Goal: Information Seeking & Learning: Learn about a topic

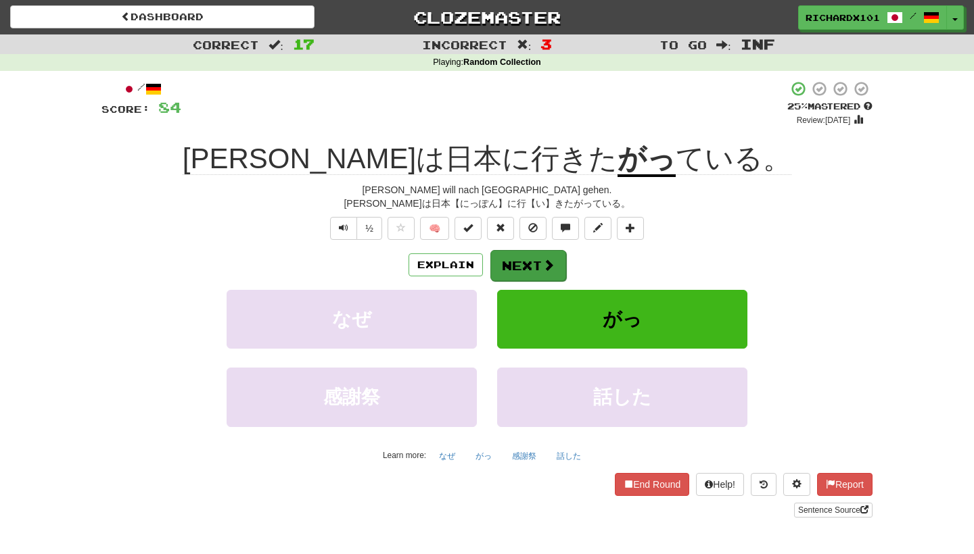
click at [540, 266] on button "Next" at bounding box center [528, 265] width 76 height 31
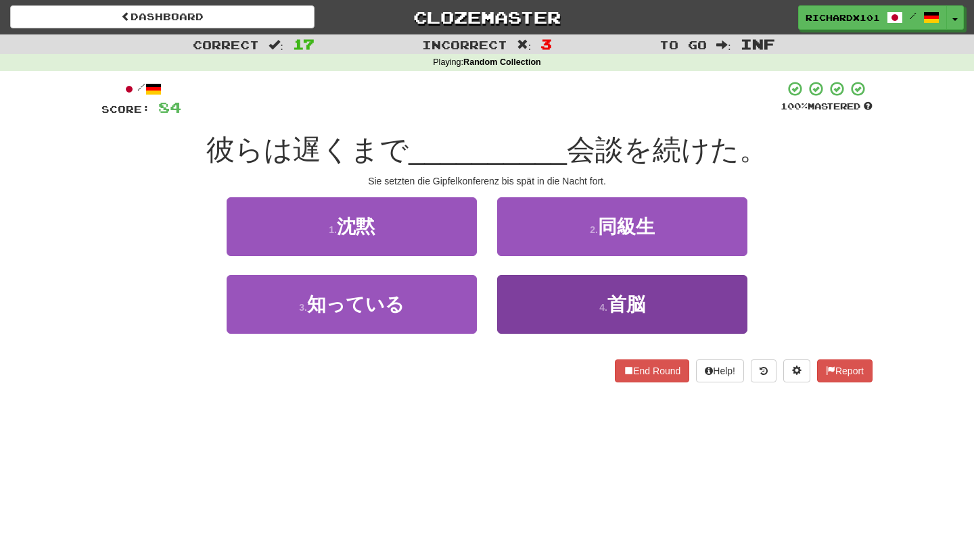
click at [557, 295] on button "4 . 首脳" at bounding box center [622, 304] width 250 height 59
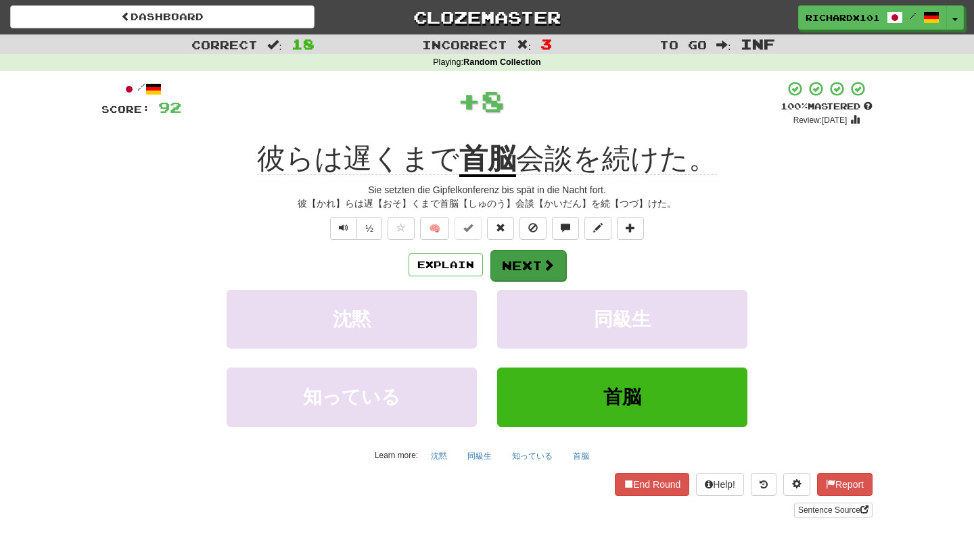
click at [522, 260] on button "Next" at bounding box center [528, 265] width 76 height 31
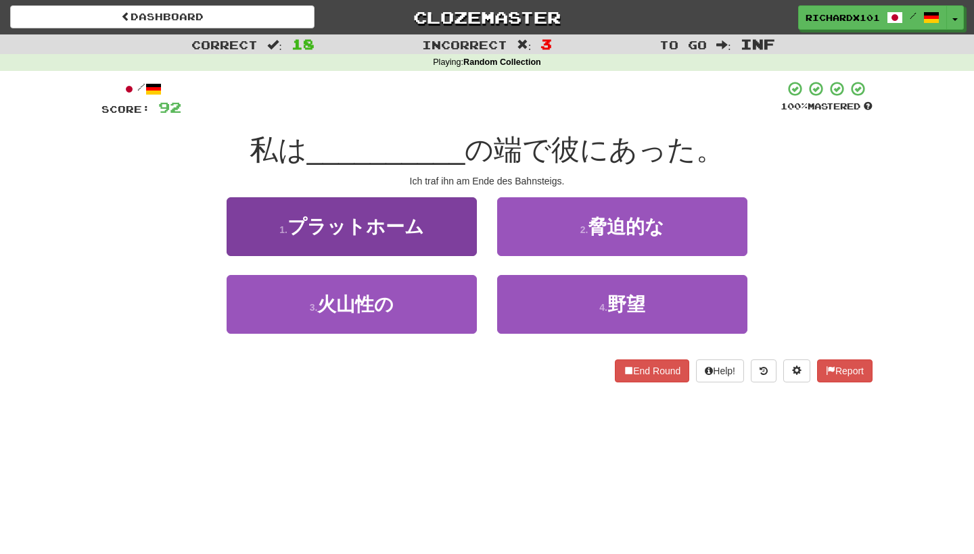
click at [429, 222] on button "1 . プラットホーム" at bounding box center [352, 226] width 250 height 59
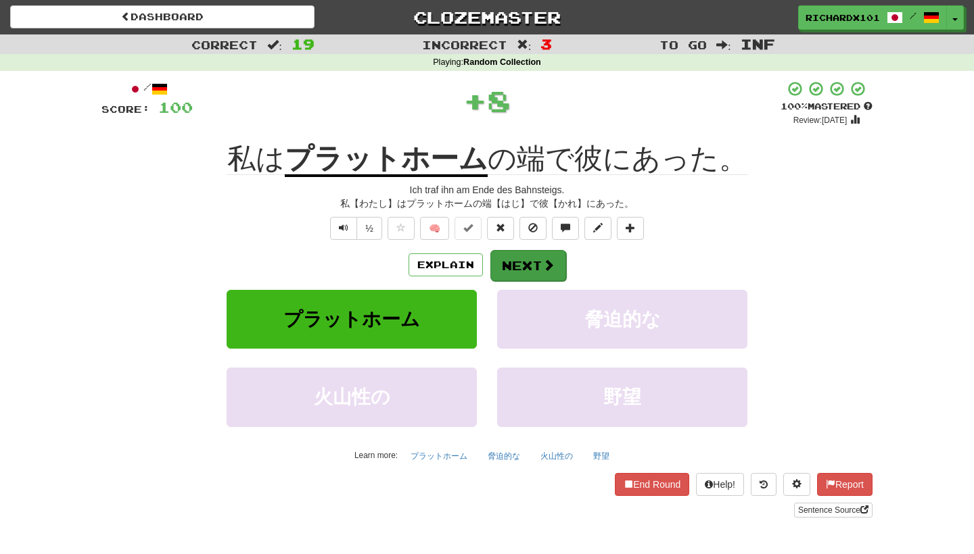
click at [515, 260] on button "Next" at bounding box center [528, 265] width 76 height 31
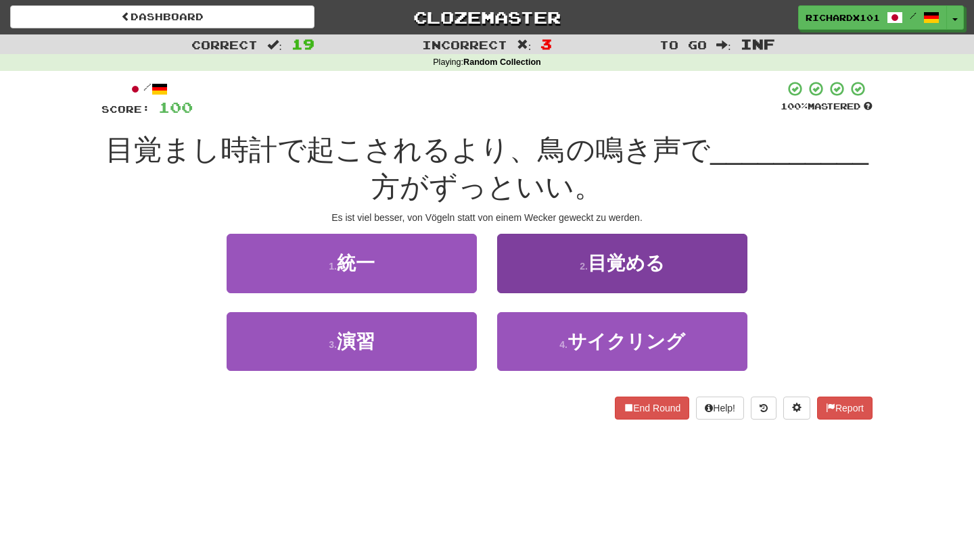
click at [548, 265] on button "2 . 目覚める" at bounding box center [622, 263] width 250 height 59
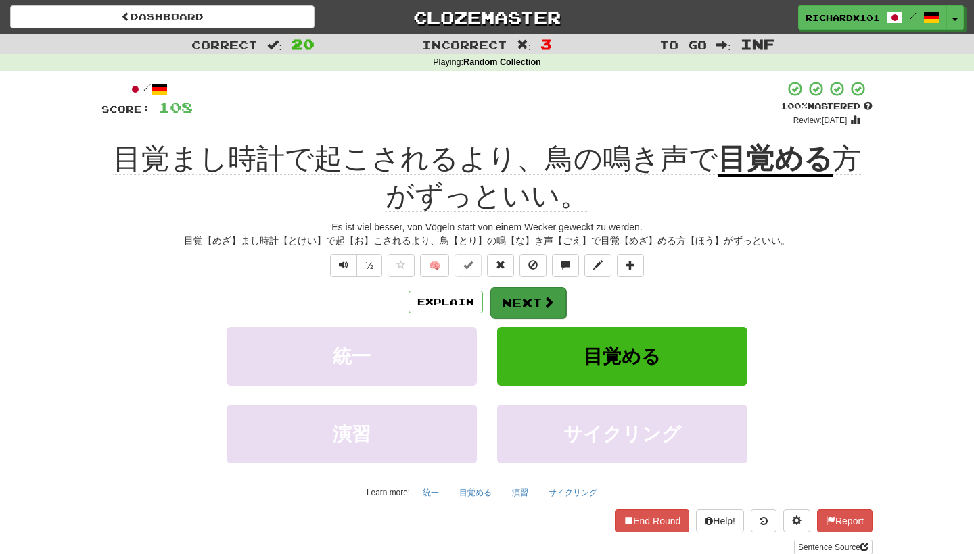
click at [533, 295] on button "Next" at bounding box center [528, 302] width 76 height 31
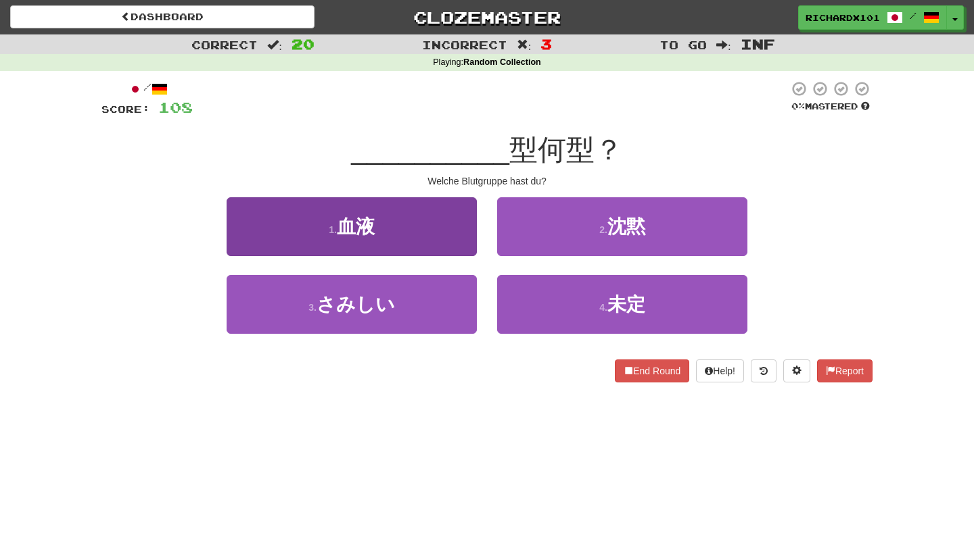
click at [421, 222] on button "1 . 血液" at bounding box center [352, 226] width 250 height 59
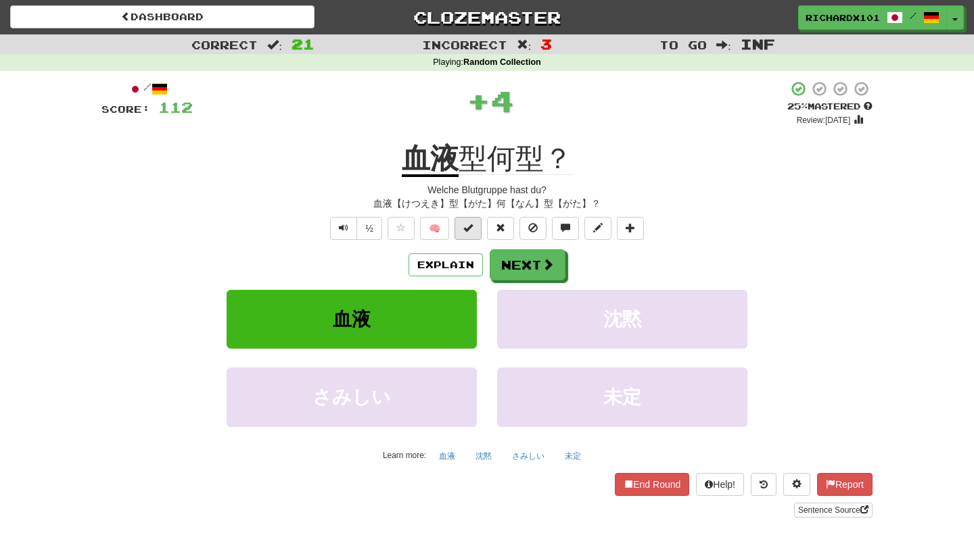
click at [464, 226] on span at bounding box center [467, 227] width 9 height 9
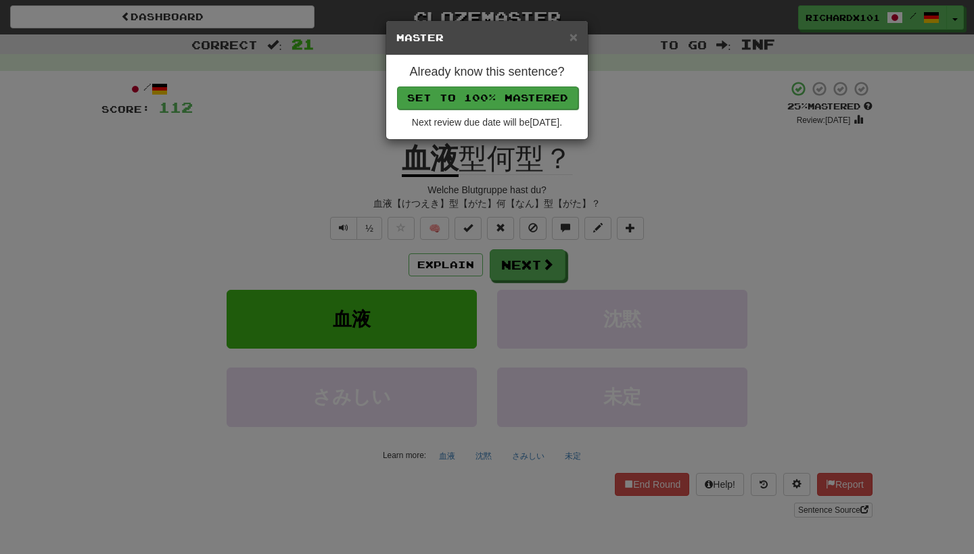
click at [527, 105] on button "Set to 100% Mastered" at bounding box center [487, 98] width 181 height 23
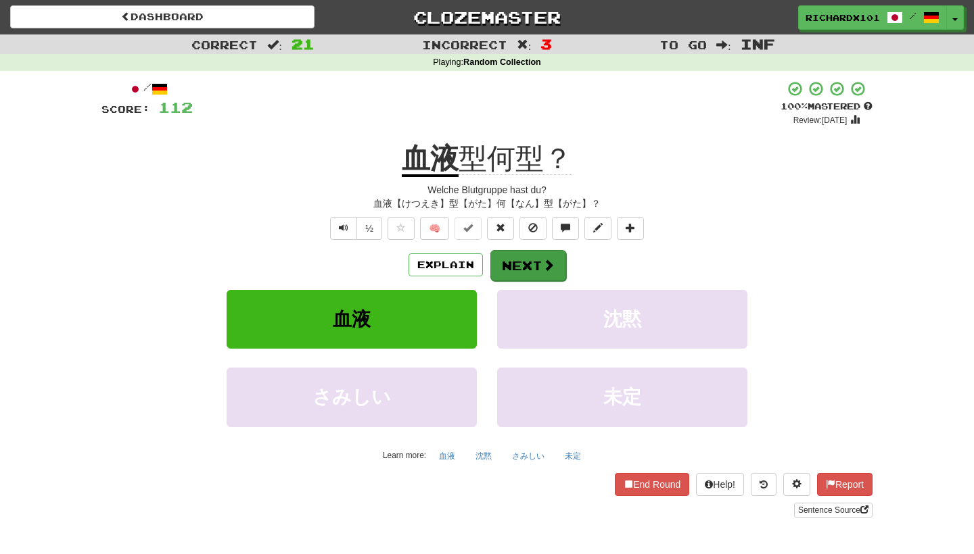
click at [519, 258] on button "Next" at bounding box center [528, 265] width 76 height 31
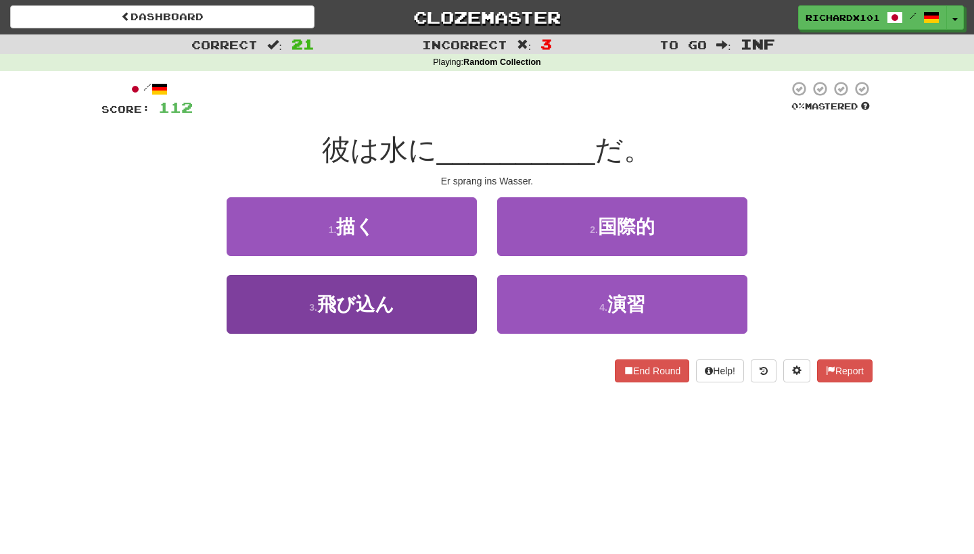
click at [444, 299] on button "3 . 飛び込ん" at bounding box center [352, 304] width 250 height 59
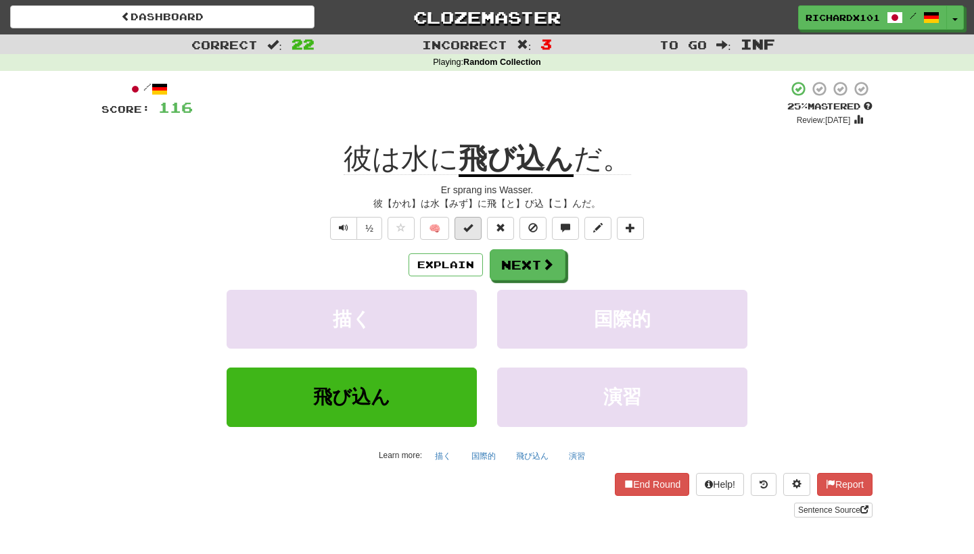
click at [462, 226] on button at bounding box center [467, 228] width 27 height 23
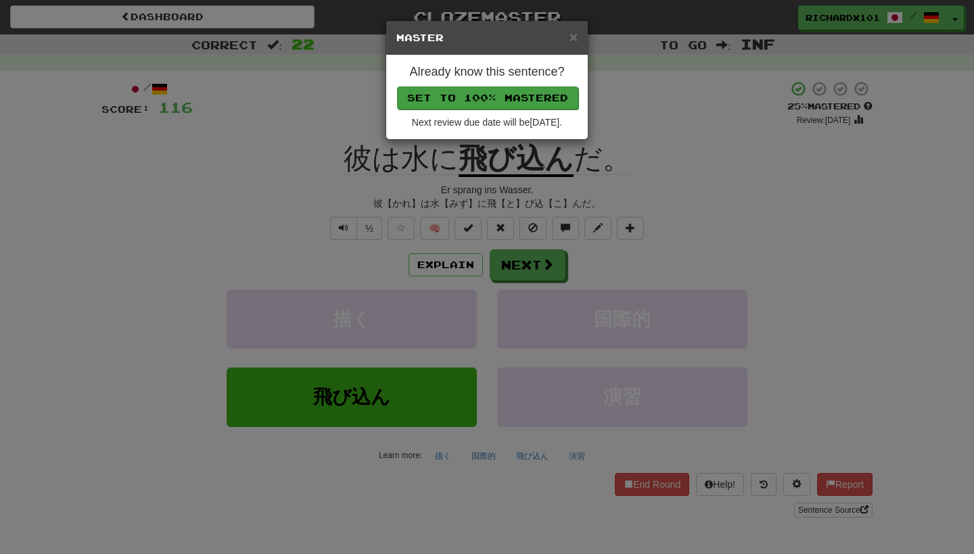
click at [542, 88] on button "Set to 100% Mastered" at bounding box center [487, 98] width 181 height 23
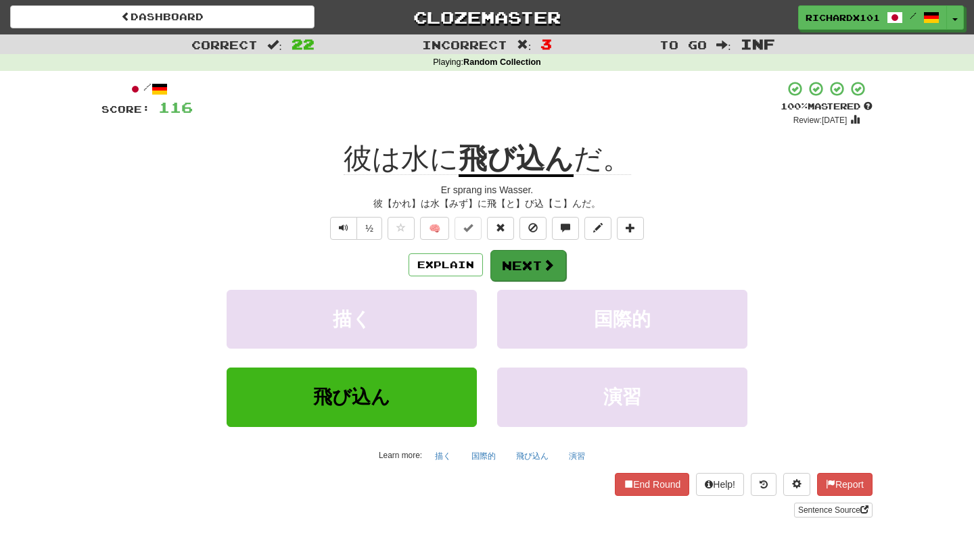
click at [533, 254] on button "Next" at bounding box center [528, 265] width 76 height 31
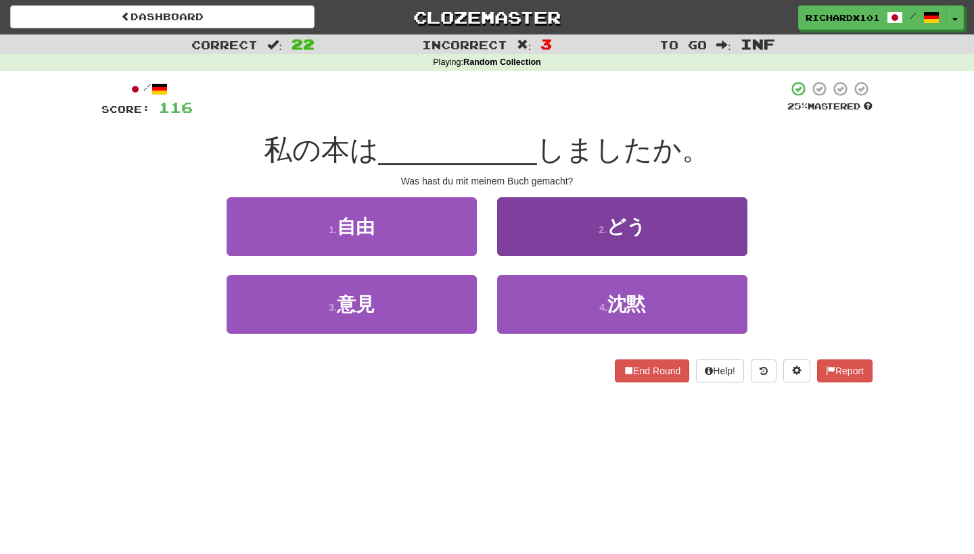
click at [563, 224] on button "2 . どう" at bounding box center [622, 226] width 250 height 59
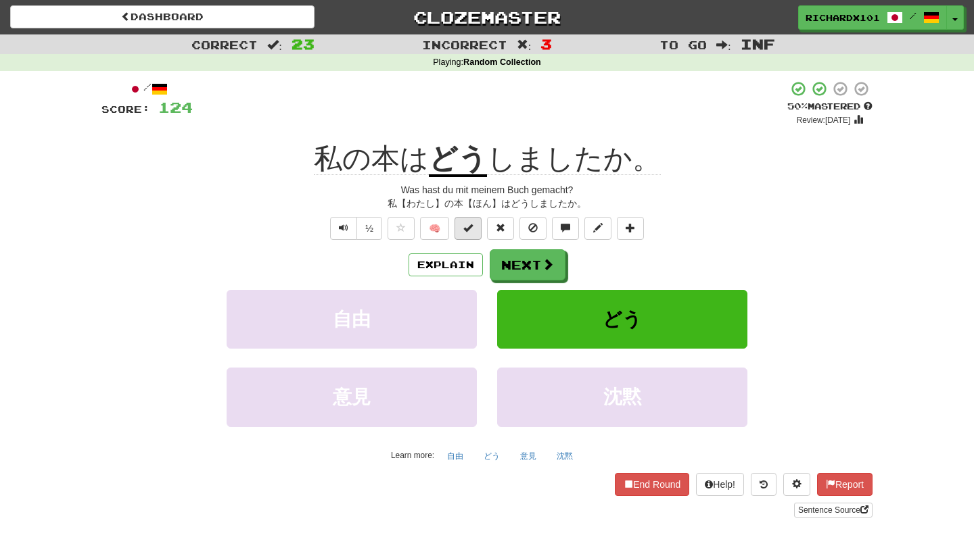
click at [463, 229] on span at bounding box center [467, 227] width 9 height 9
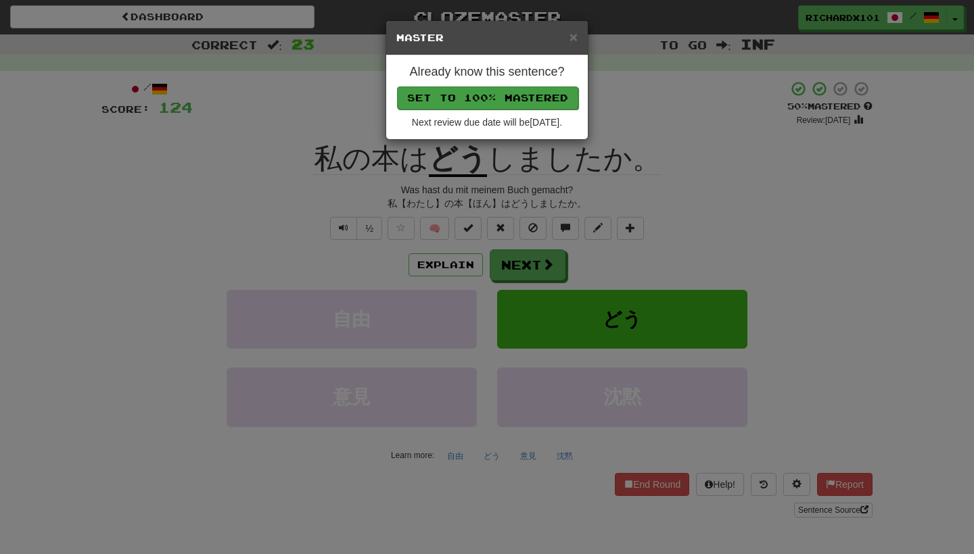
click at [502, 91] on button "Set to 100% Mastered" at bounding box center [487, 98] width 181 height 23
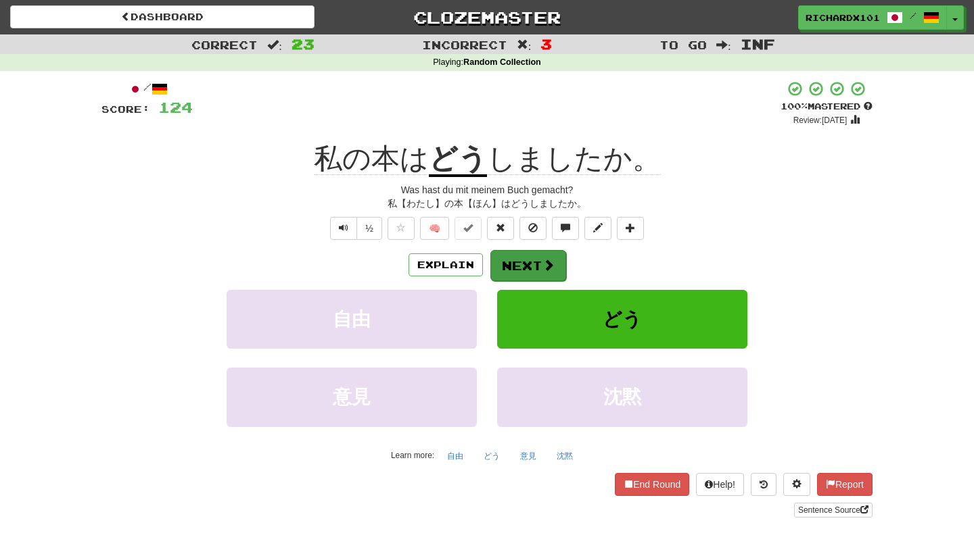
click at [507, 258] on button "Next" at bounding box center [528, 265] width 76 height 31
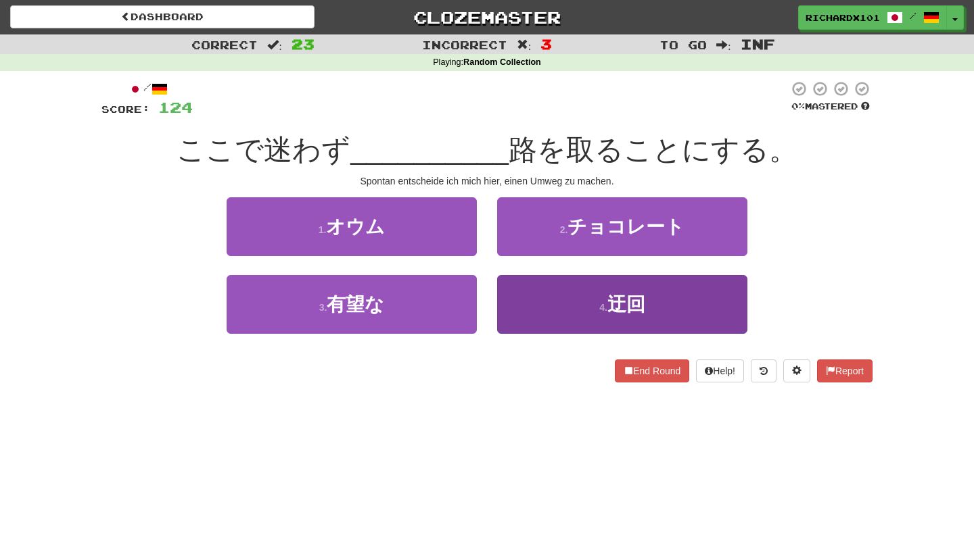
click at [529, 306] on button "4 . 迂回" at bounding box center [622, 304] width 250 height 59
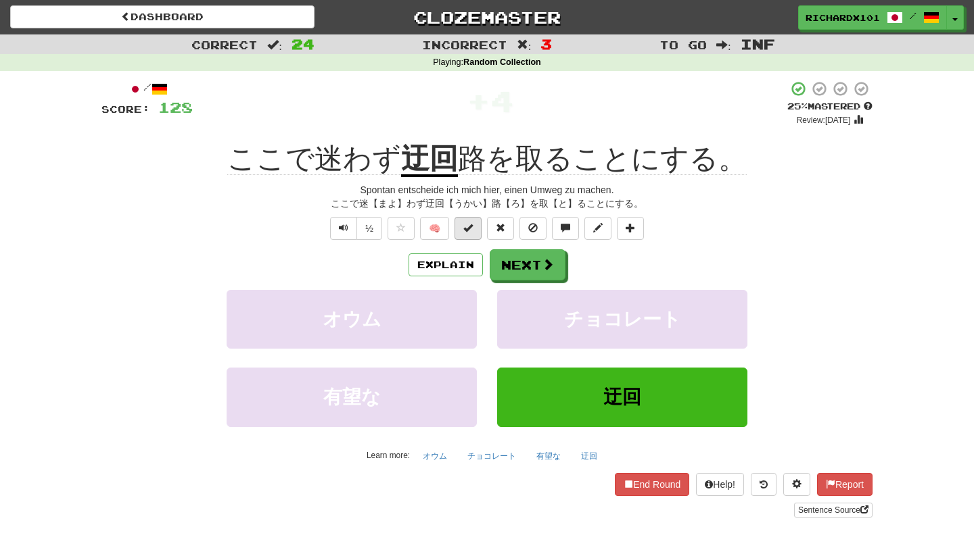
click at [465, 223] on span at bounding box center [467, 227] width 9 height 9
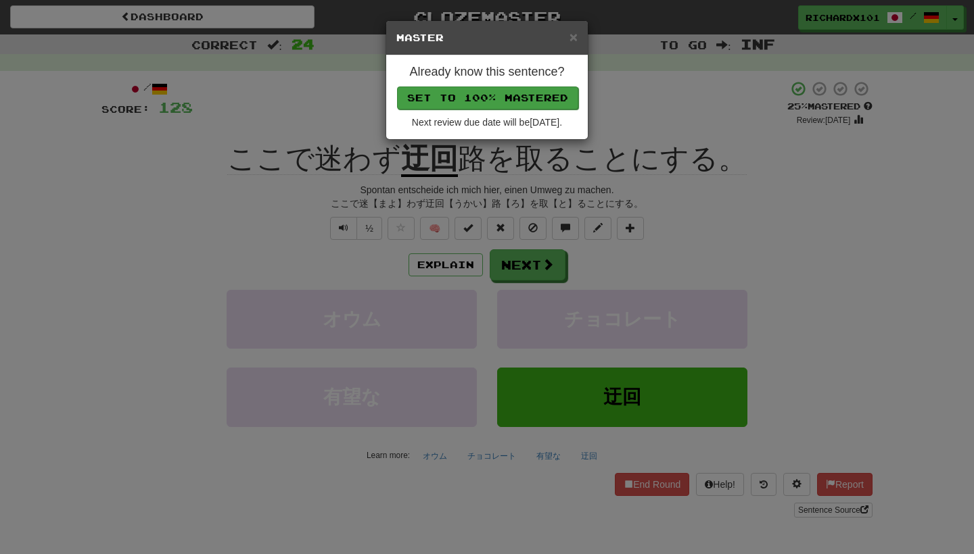
click at [483, 97] on button "Set to 100% Mastered" at bounding box center [487, 98] width 181 height 23
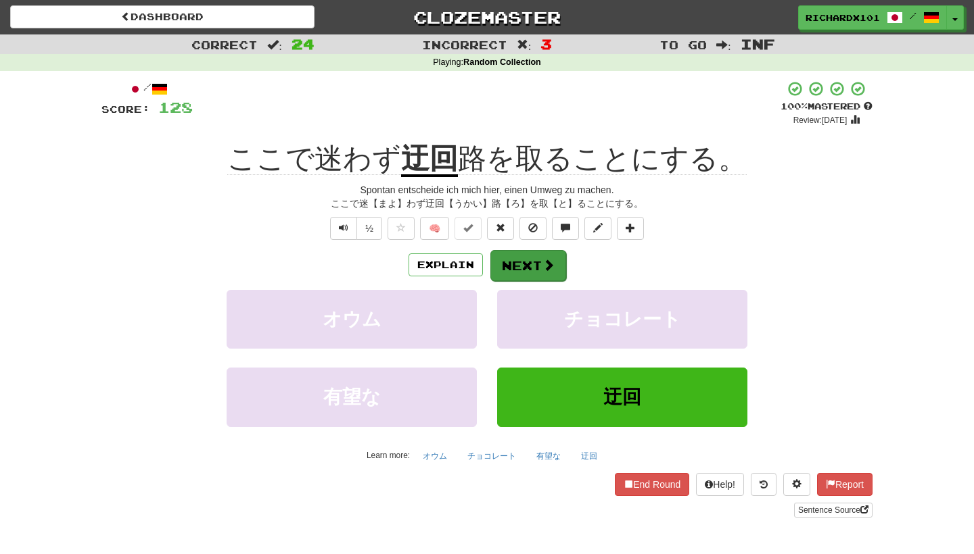
click at [530, 258] on button "Next" at bounding box center [528, 265] width 76 height 31
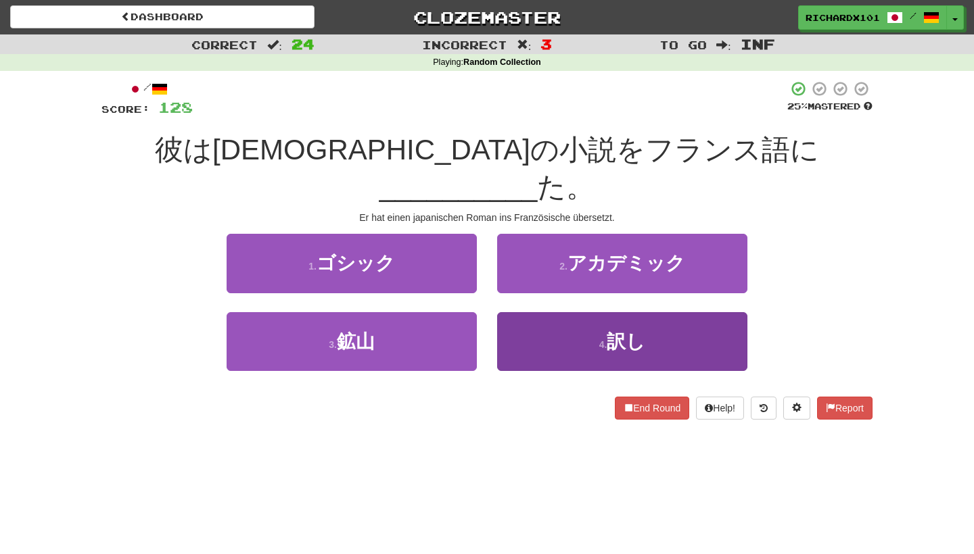
click at [554, 312] on button "4 . 訳し" at bounding box center [622, 341] width 250 height 59
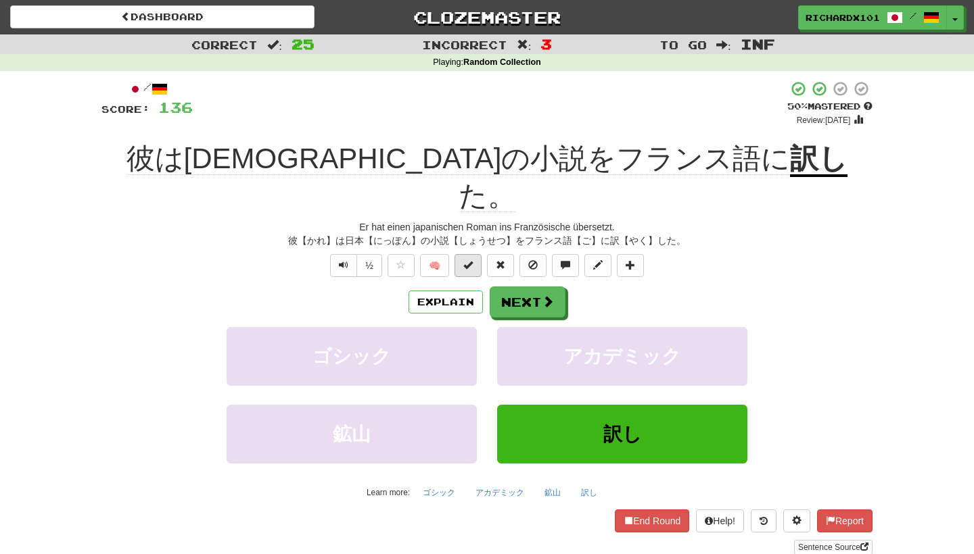
click at [471, 260] on span at bounding box center [467, 264] width 9 height 9
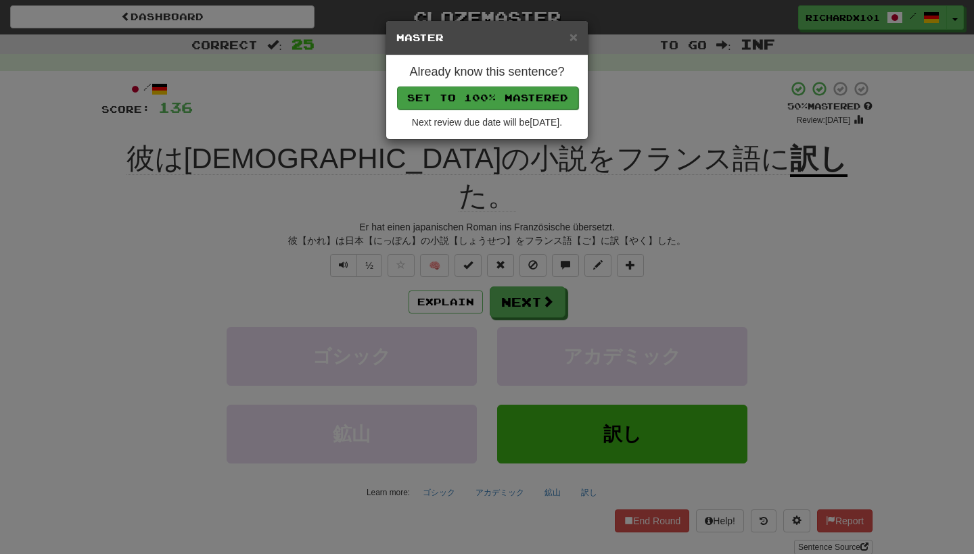
click at [498, 94] on button "Set to 100% Mastered" at bounding box center [487, 98] width 181 height 23
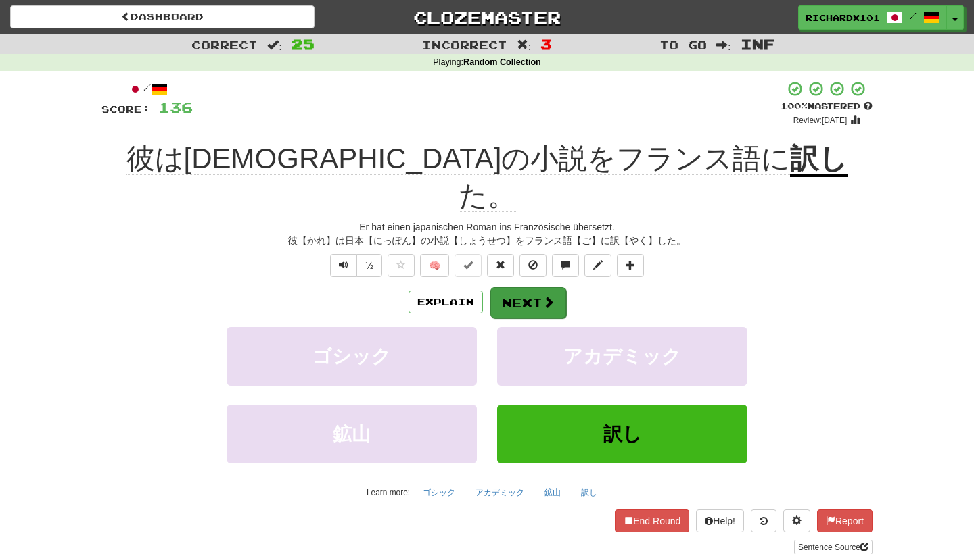
click at [537, 287] on button "Next" at bounding box center [528, 302] width 76 height 31
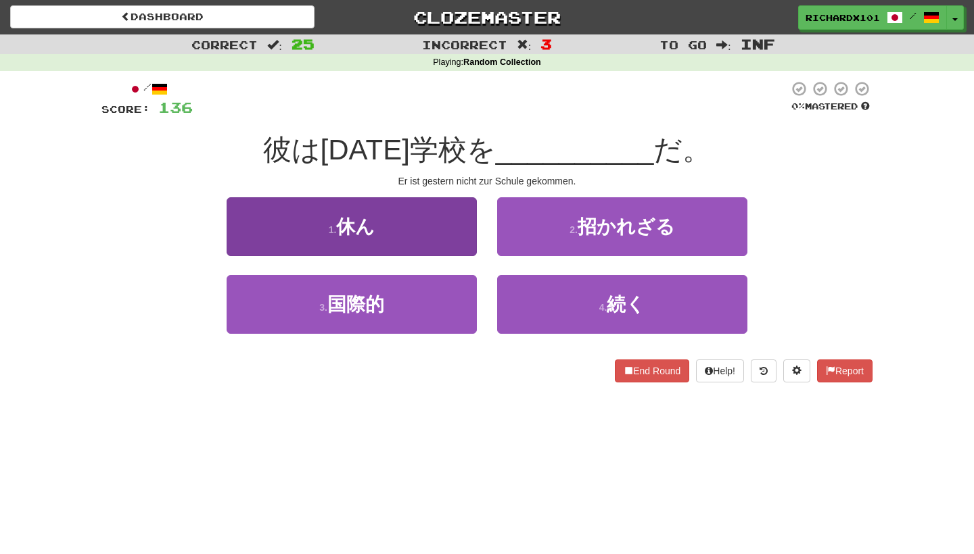
click at [392, 210] on button "1 . 休ん" at bounding box center [352, 226] width 250 height 59
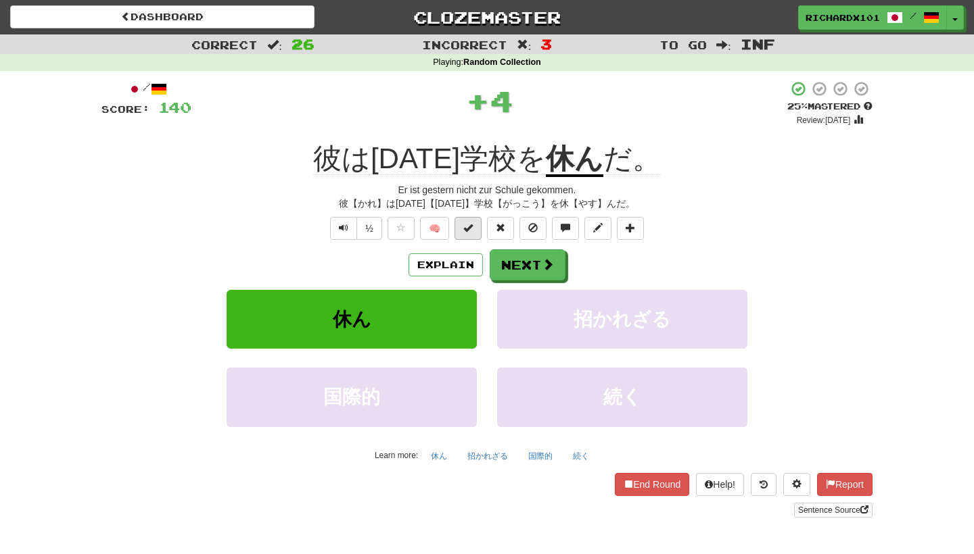
click at [467, 223] on span at bounding box center [467, 227] width 9 height 9
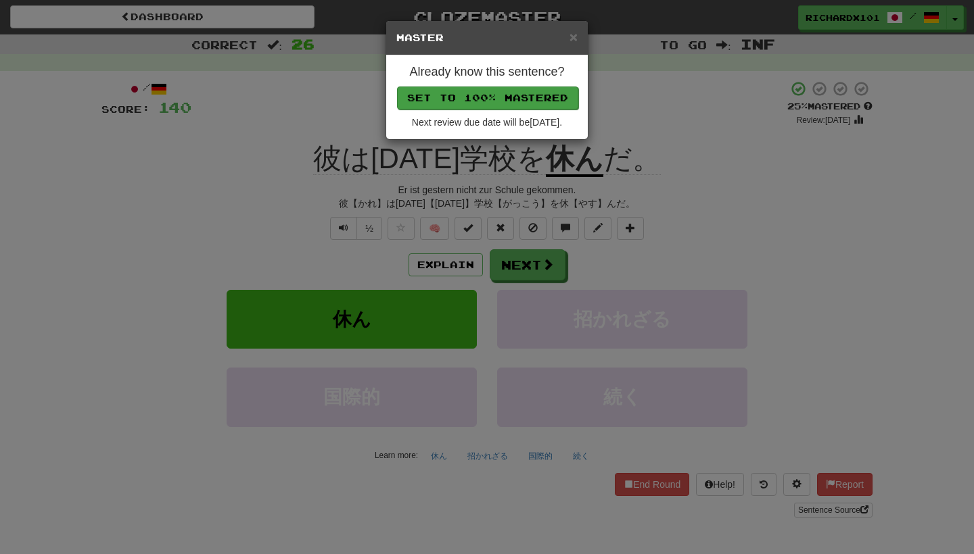
click at [508, 100] on button "Set to 100% Mastered" at bounding box center [487, 98] width 181 height 23
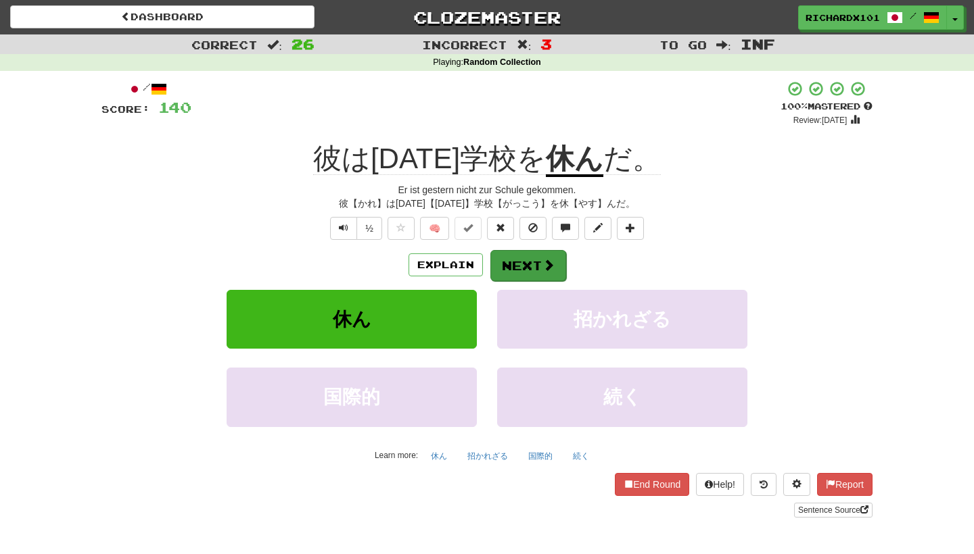
click at [542, 255] on button "Next" at bounding box center [528, 265] width 76 height 31
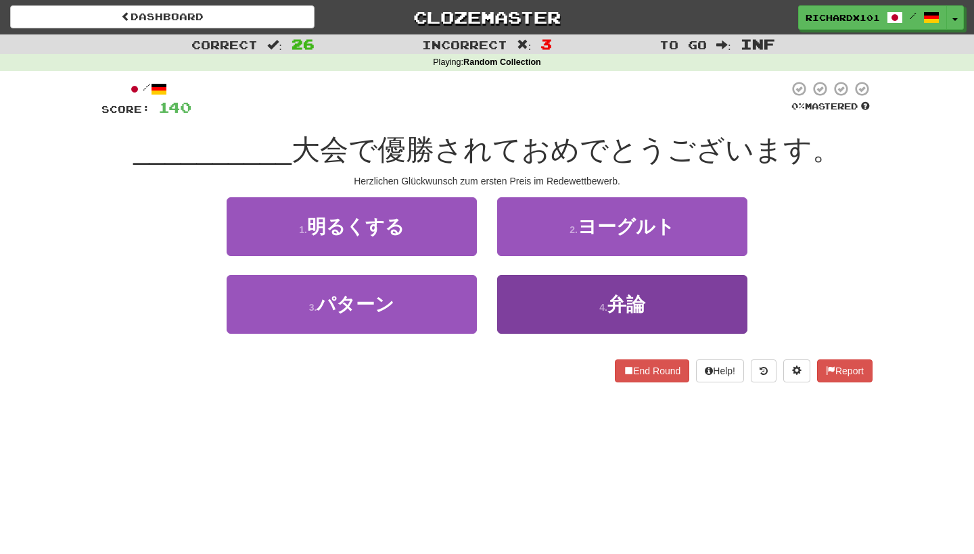
click at [555, 299] on button "4 . 弁論" at bounding box center [622, 304] width 250 height 59
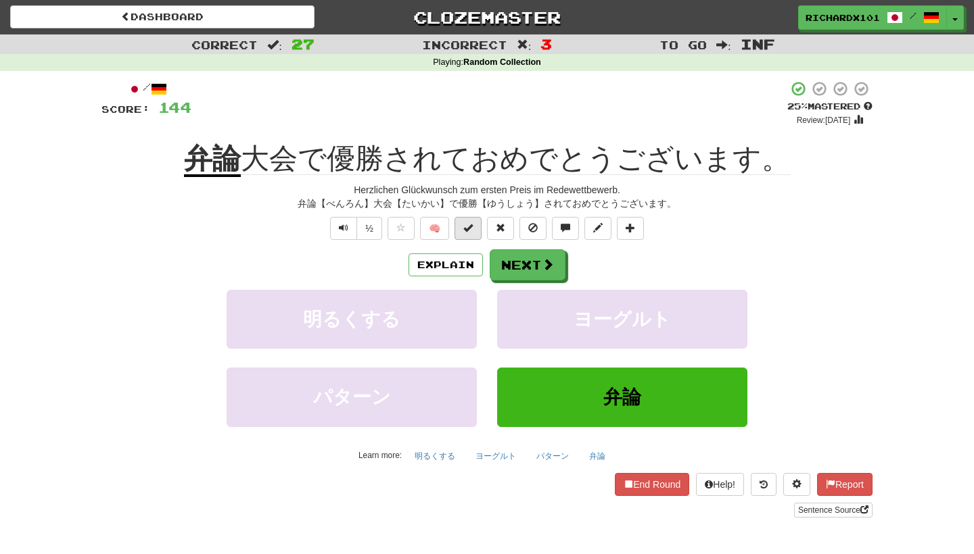
click at [467, 227] on span at bounding box center [467, 227] width 9 height 9
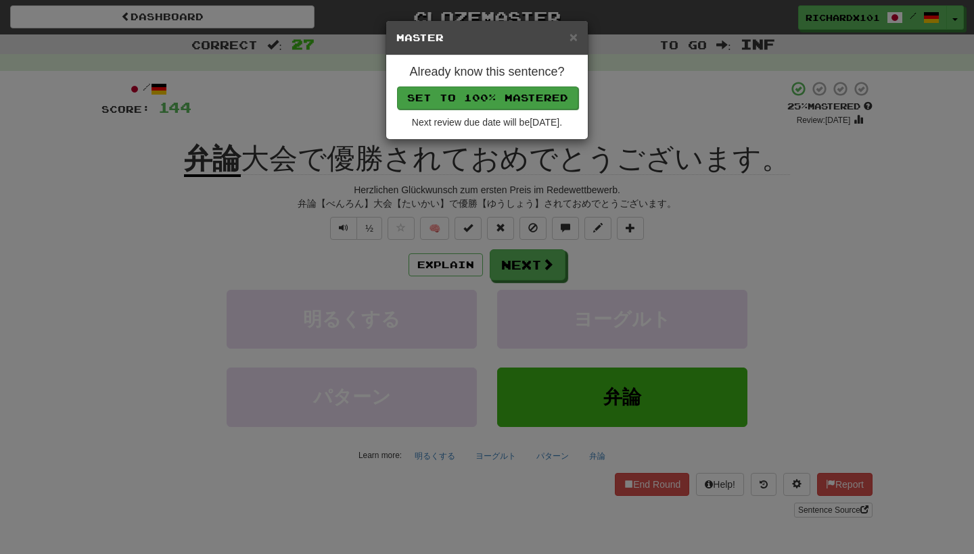
click at [472, 93] on button "Set to 100% Mastered" at bounding box center [487, 98] width 181 height 23
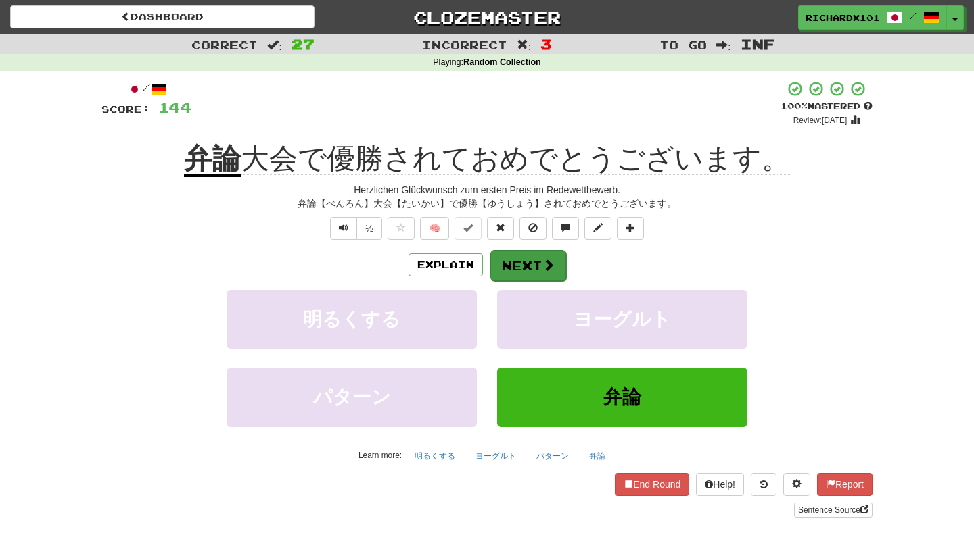
click at [533, 261] on button "Next" at bounding box center [528, 265] width 76 height 31
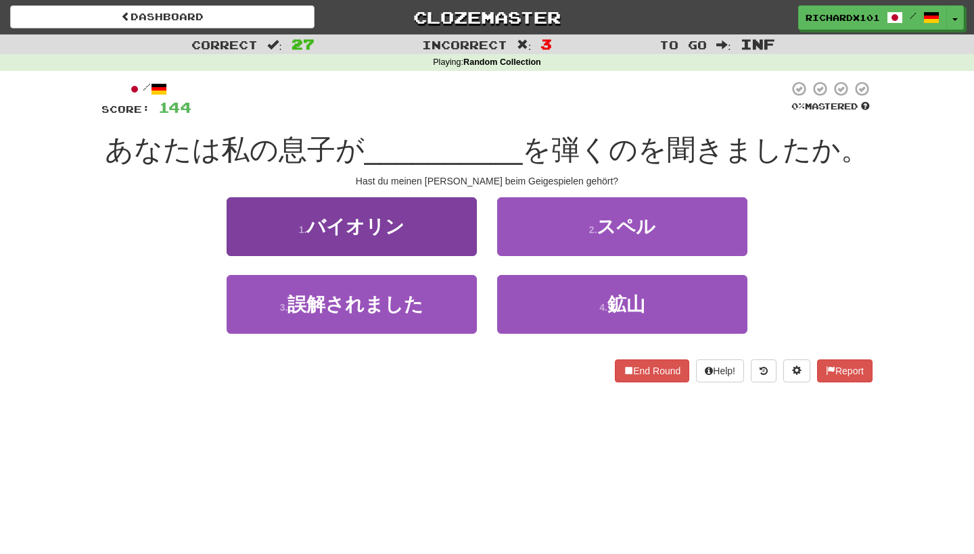
click at [427, 235] on button "1 . バイオリン" at bounding box center [352, 226] width 250 height 59
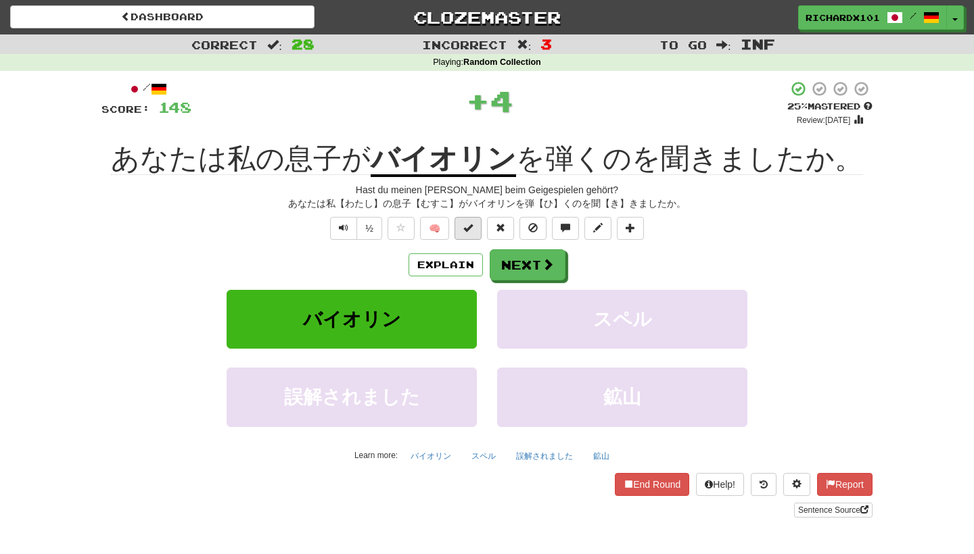
click at [467, 227] on span at bounding box center [467, 227] width 9 height 9
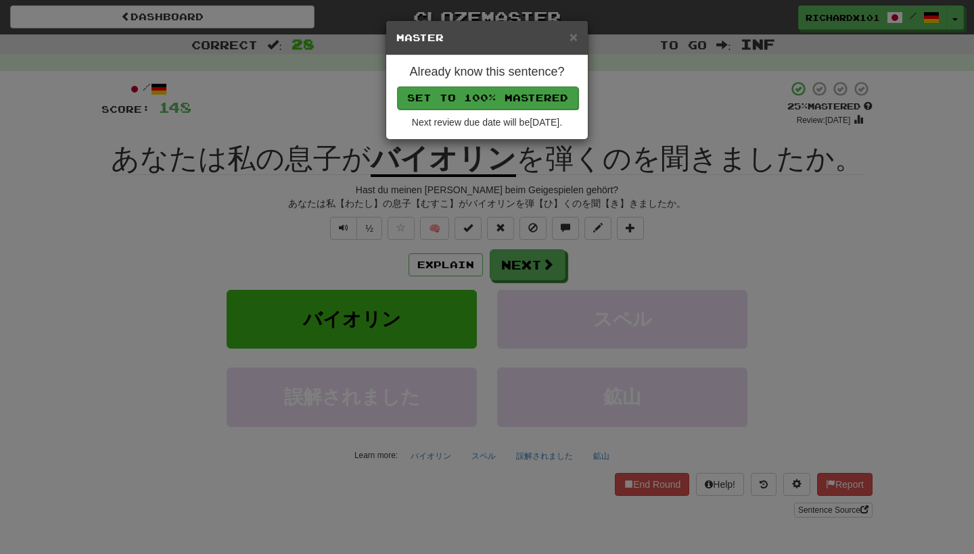
click at [543, 97] on button "Set to 100% Mastered" at bounding box center [487, 98] width 181 height 23
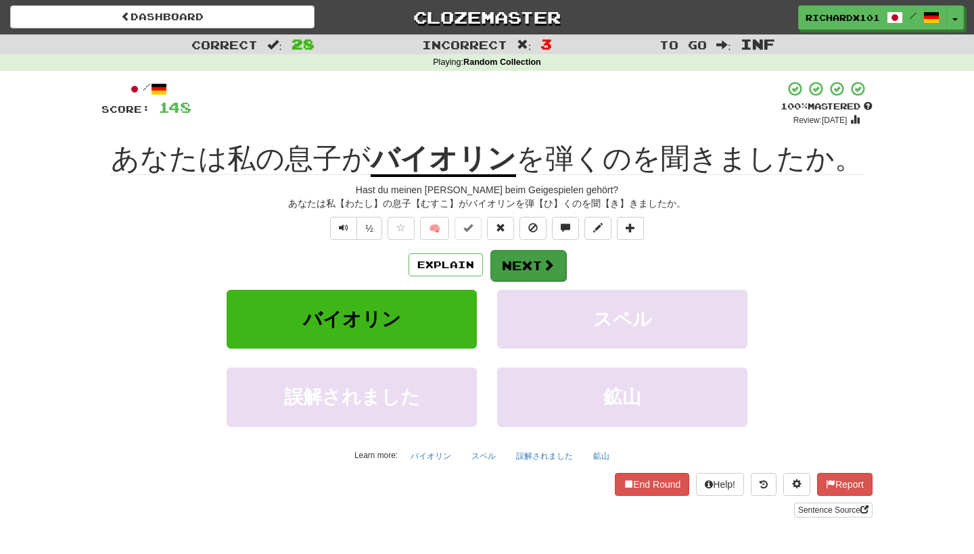
click at [526, 267] on button "Next" at bounding box center [528, 265] width 76 height 31
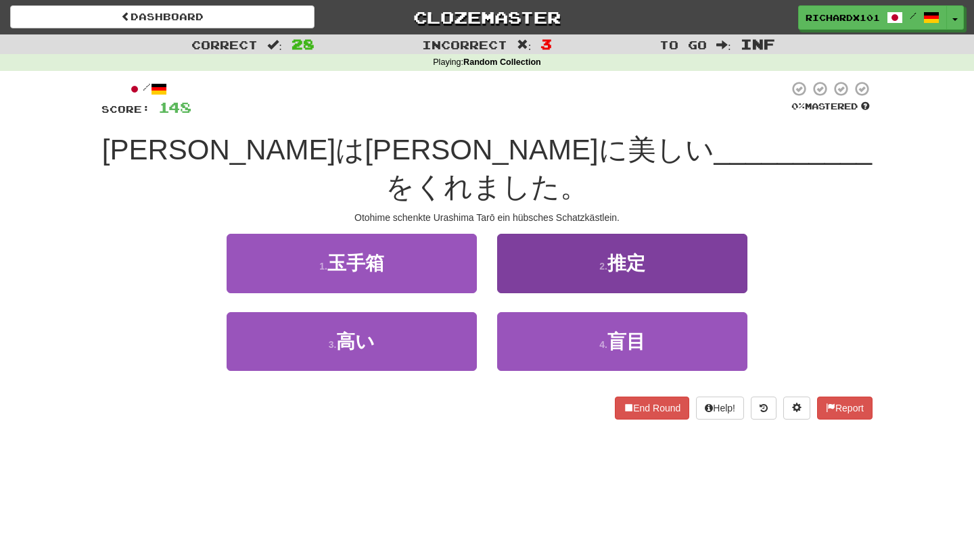
click at [559, 241] on button "2 . 推定" at bounding box center [622, 263] width 250 height 59
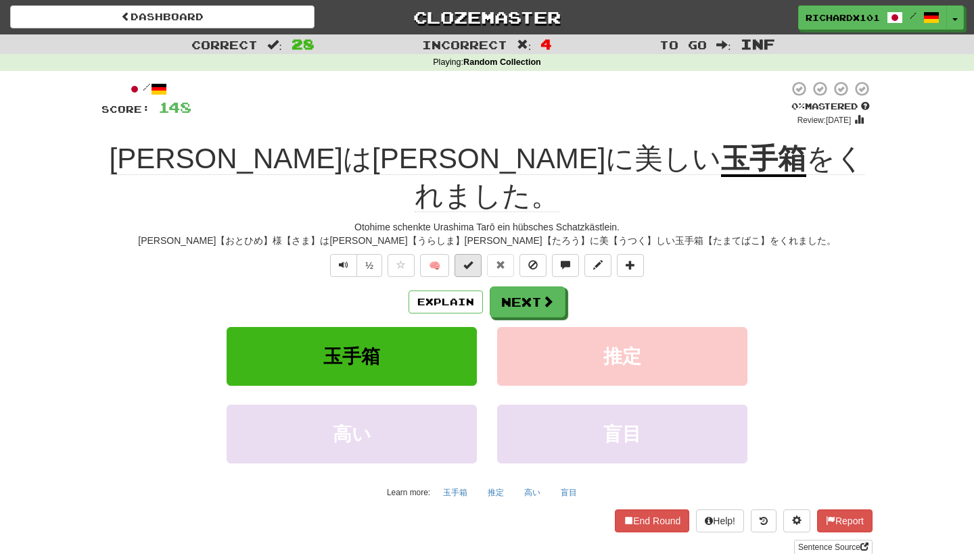
click at [465, 260] on span at bounding box center [467, 264] width 9 height 9
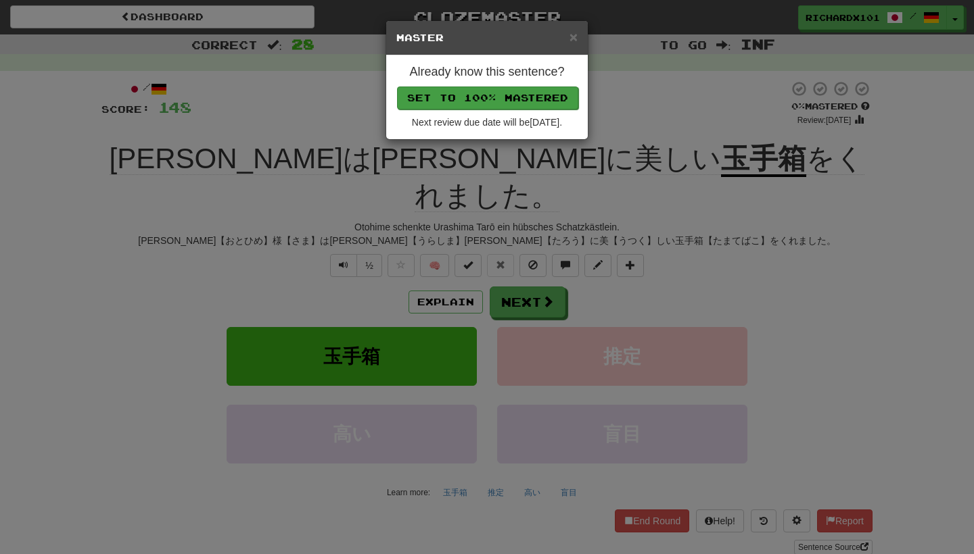
click at [534, 99] on button "Set to 100% Mastered" at bounding box center [487, 98] width 181 height 23
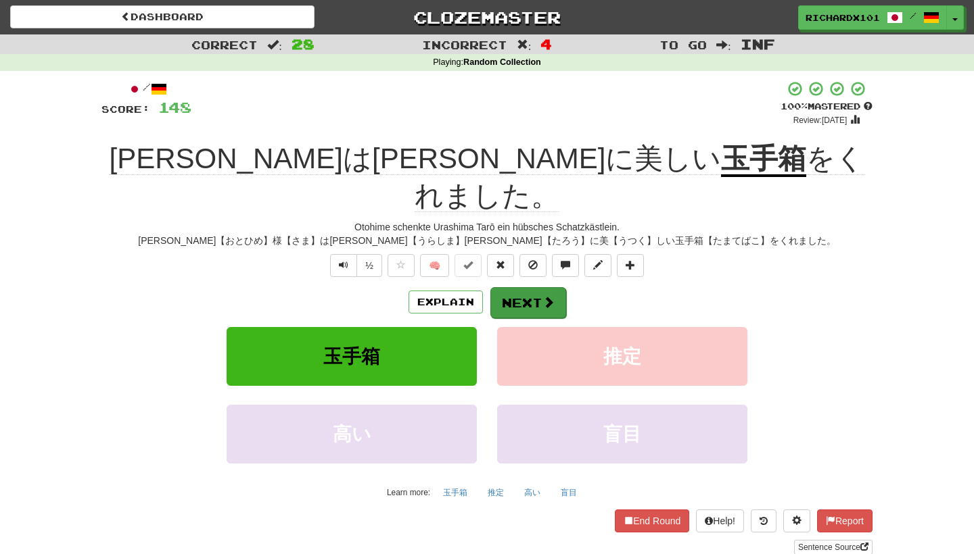
click at [520, 287] on button "Next" at bounding box center [528, 302] width 76 height 31
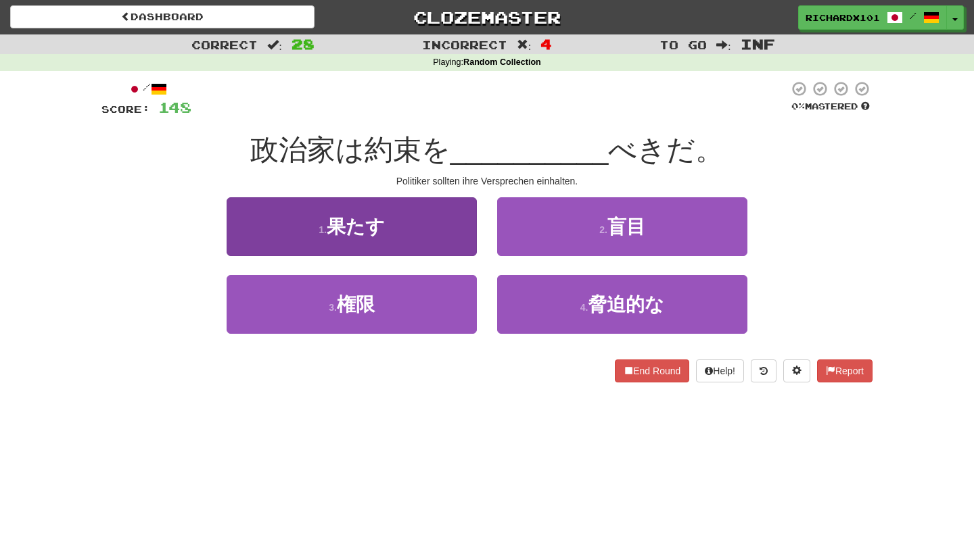
click at [429, 243] on button "1 . 果たす" at bounding box center [352, 226] width 250 height 59
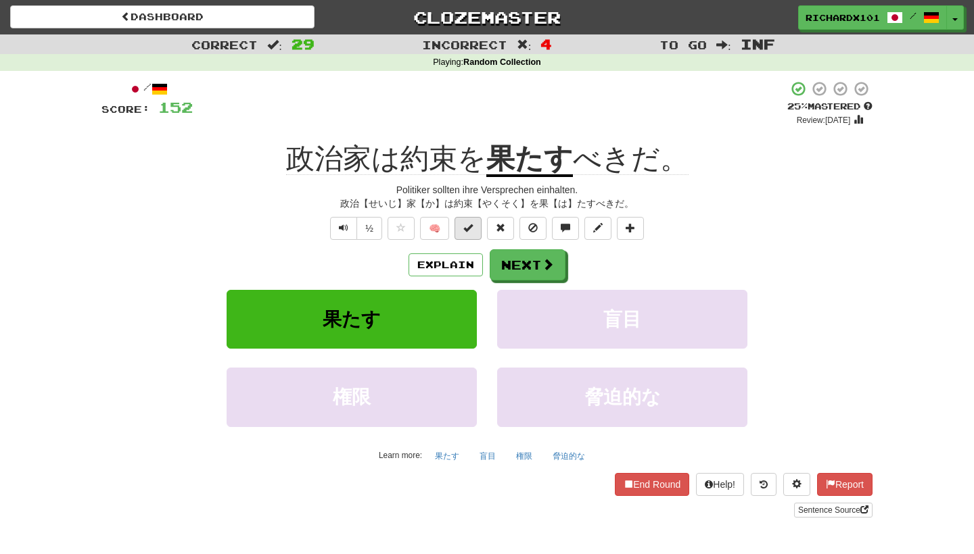
click at [471, 234] on button at bounding box center [467, 228] width 27 height 23
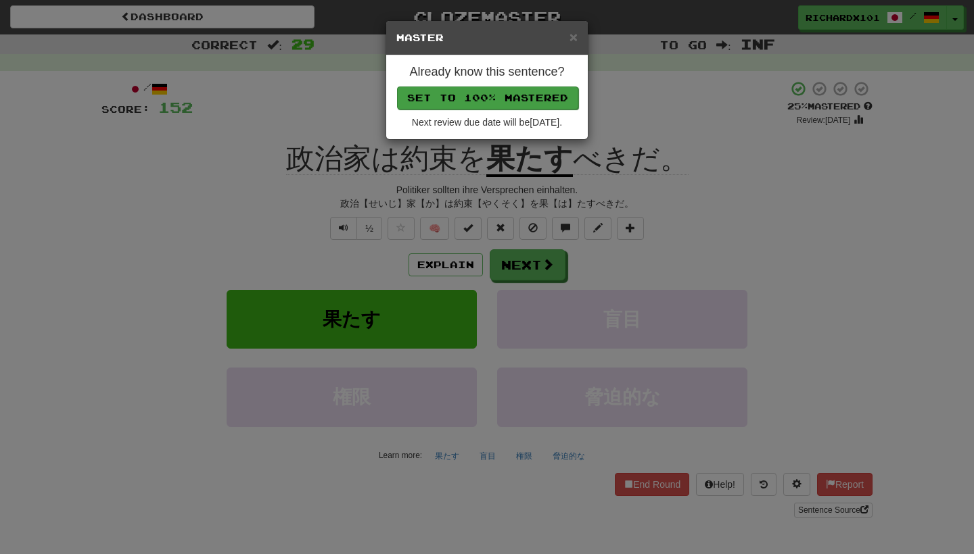
click at [523, 96] on button "Set to 100% Mastered" at bounding box center [487, 98] width 181 height 23
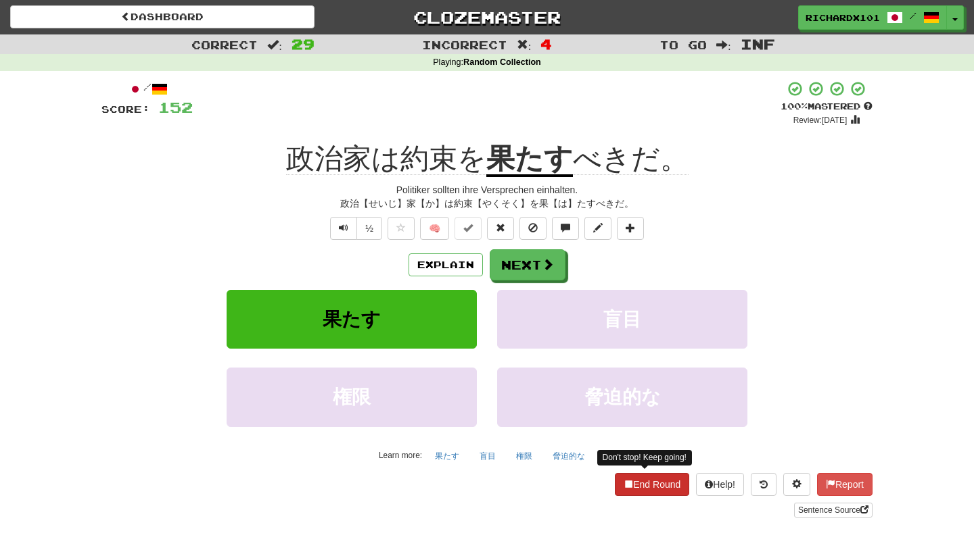
click at [636, 475] on button "End Round" at bounding box center [652, 484] width 74 height 23
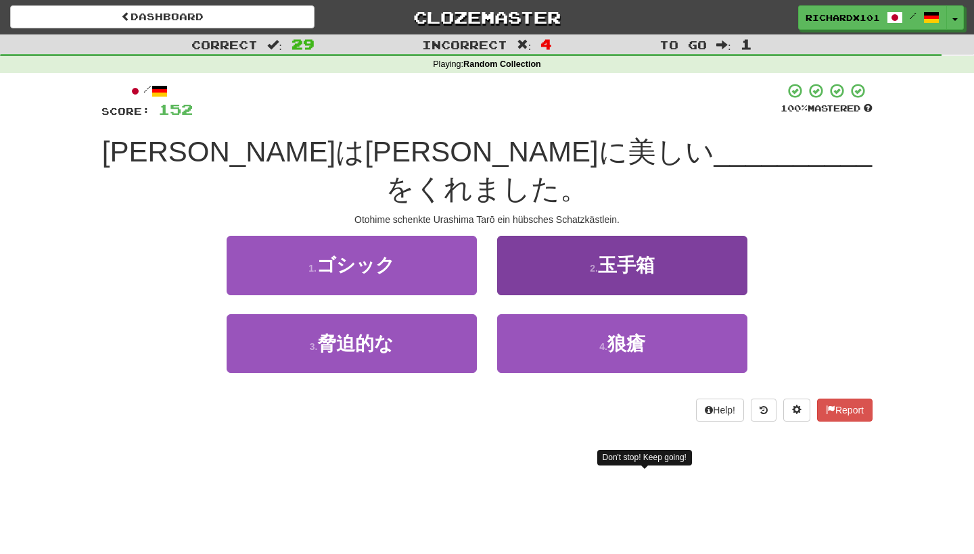
click at [582, 246] on button "2 . 玉手箱" at bounding box center [622, 265] width 250 height 59
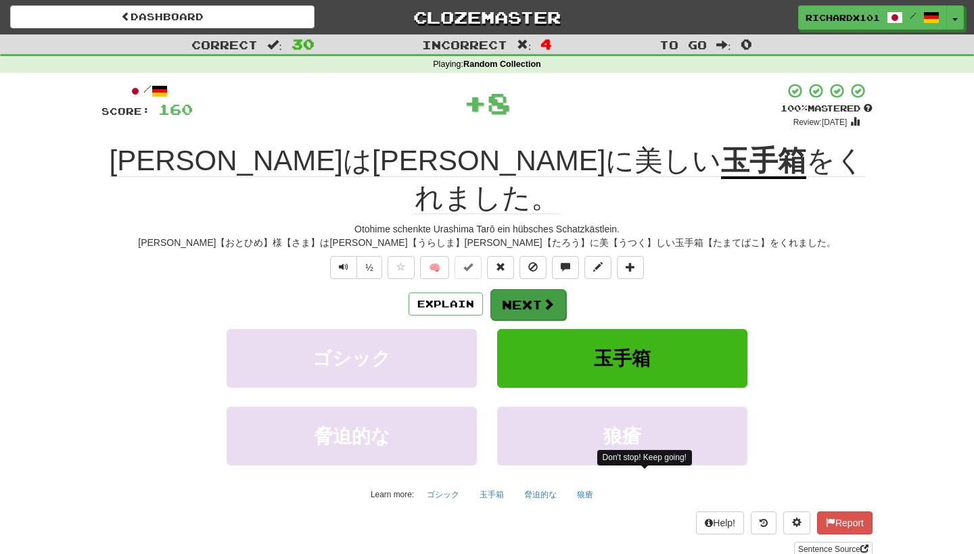
click at [526, 289] on button "Next" at bounding box center [528, 304] width 76 height 31
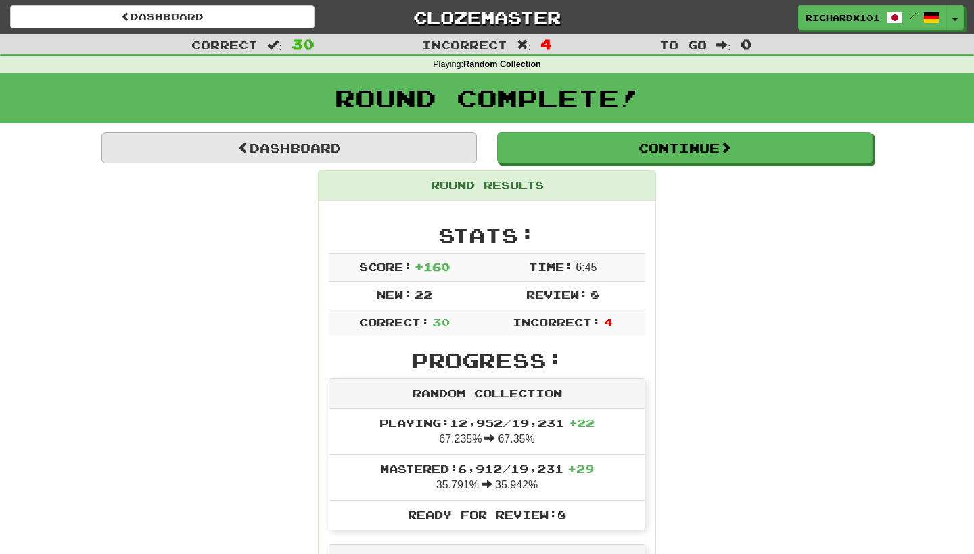
click at [453, 137] on link "Dashboard" at bounding box center [288, 148] width 375 height 31
